Goal: Transaction & Acquisition: Purchase product/service

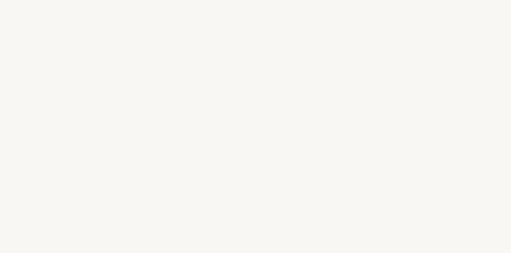
select select "FR"
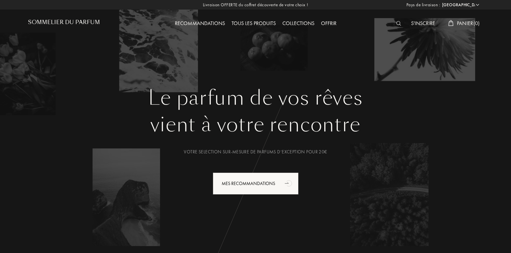
click at [397, 22] on img at bounding box center [398, 23] width 5 height 5
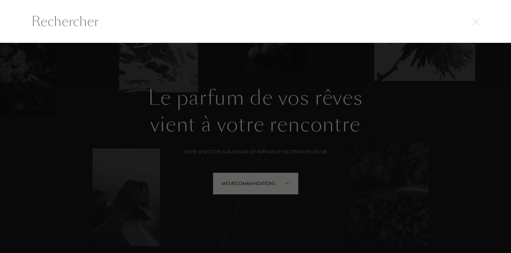
scroll to position [0, 0]
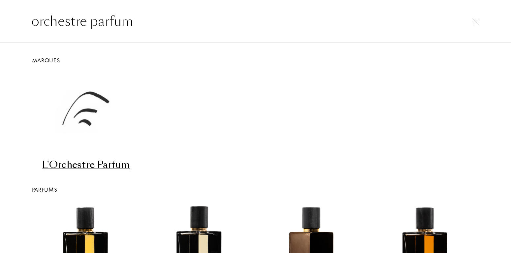
type input "orchestre parfum"
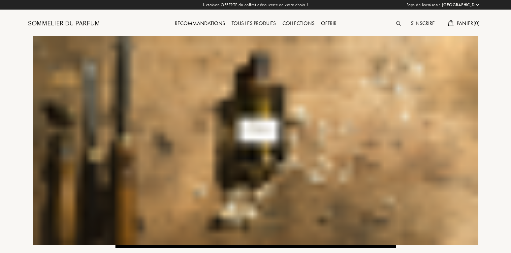
select select "FR"
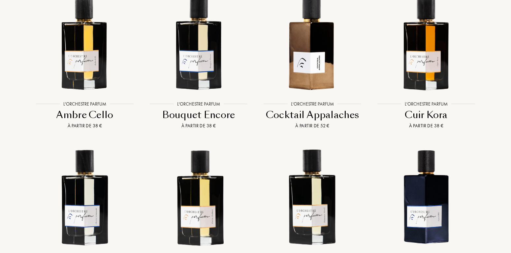
scroll to position [483, 0]
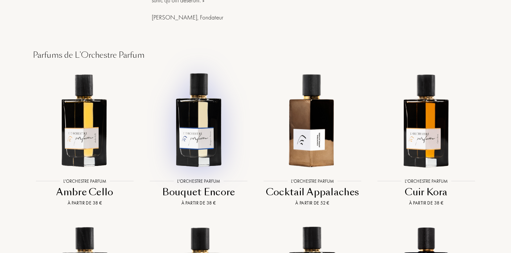
click at [198, 163] on img at bounding box center [198, 119] width 103 height 103
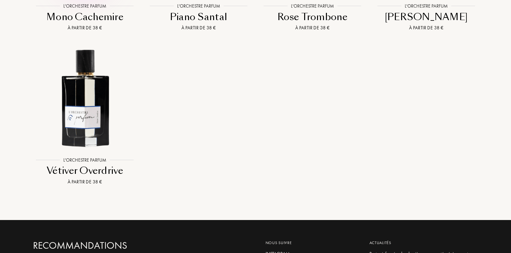
scroll to position [967, 0]
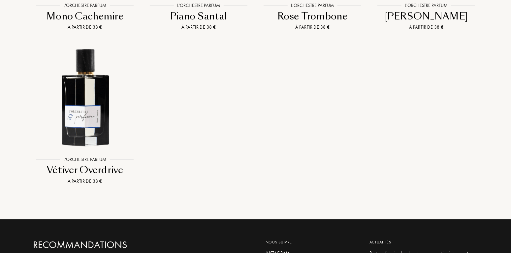
click at [201, 14] on div "Piano Santal" at bounding box center [198, 16] width 108 height 13
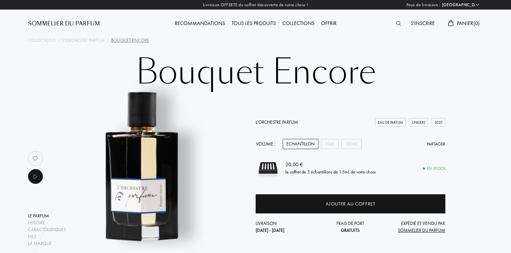
select select "FR"
click at [334, 144] on div "15mL" at bounding box center [329, 144] width 17 height 10
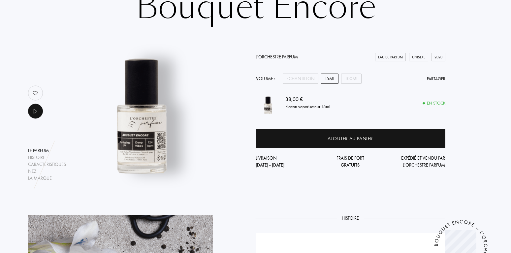
scroll to position [67, 0]
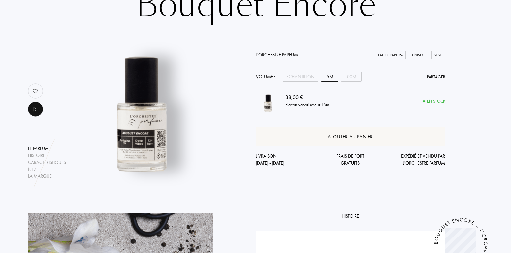
click at [322, 135] on div "Ajouter au panier" at bounding box center [350, 136] width 190 height 19
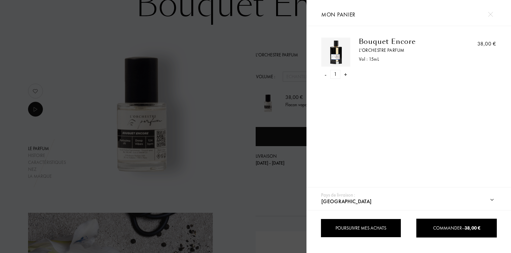
click at [362, 229] on div "Poursuivre mes achats" at bounding box center [361, 228] width 80 height 19
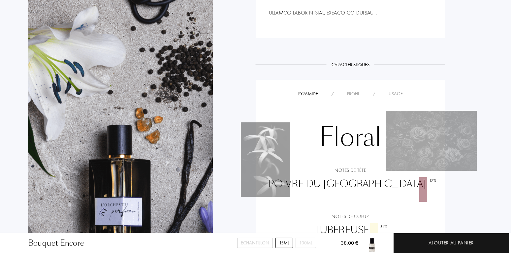
scroll to position [551, 0]
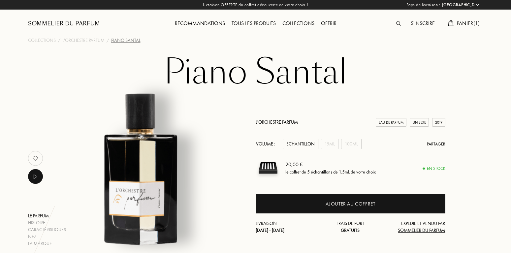
select select "FR"
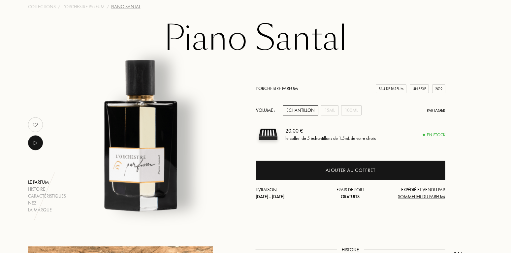
scroll to position [50, 0]
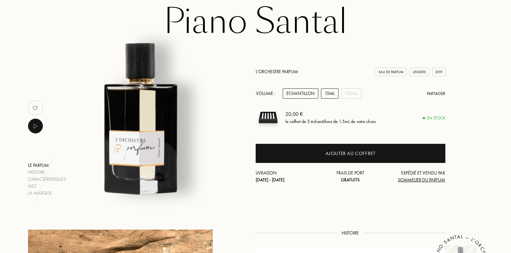
click at [331, 95] on div "15mL" at bounding box center [329, 93] width 17 height 10
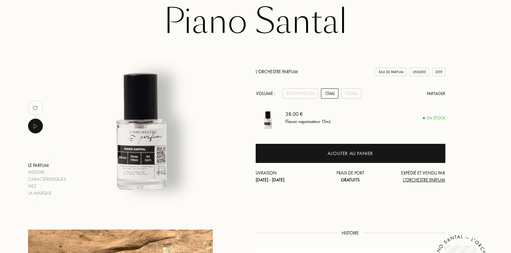
scroll to position [0, 0]
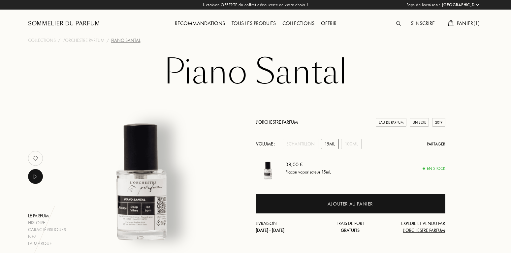
click at [460, 22] on span "Panier ( 1 )" at bounding box center [468, 23] width 23 height 7
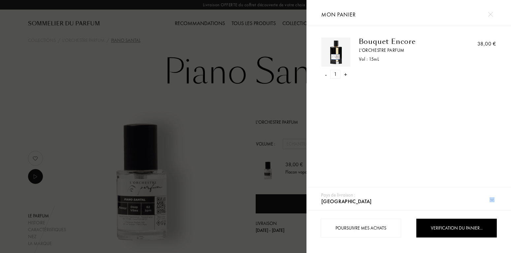
click at [460, 22] on div "[GEOGRAPHIC_DATA] : [GEOGRAPHIC_DATA] [GEOGRAPHIC_DATA] [GEOGRAPHIC_DATA] [GEOG…" at bounding box center [254, 126] width 509 height 253
click at [324, 74] on div "- 1 +" at bounding box center [335, 74] width 29 height 9
click at [326, 75] on div "-" at bounding box center [326, 74] width 2 height 9
